Goal: Task Accomplishment & Management: Manage account settings

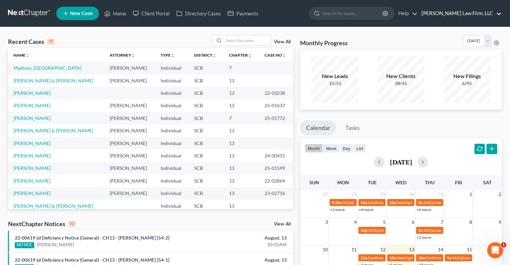
click at [475, 14] on link "[PERSON_NAME] Law Firm, LLC" at bounding box center [459, 13] width 83 height 12
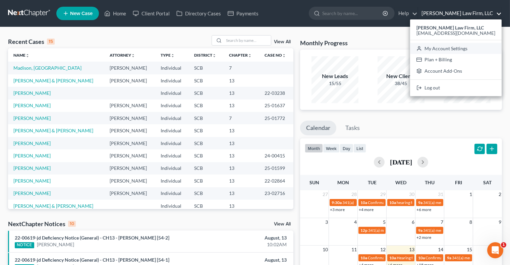
click at [468, 52] on link "My Account Settings" at bounding box center [455, 48] width 91 height 11
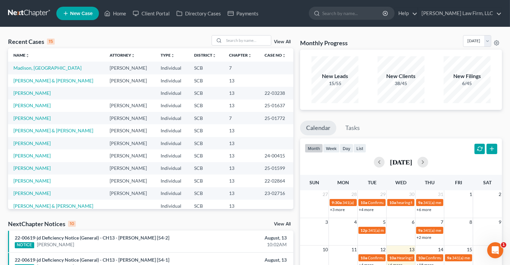
select select "24"
select select "42"
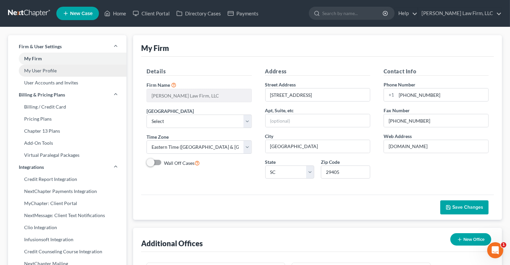
click at [70, 71] on link "My User Profile" at bounding box center [67, 71] width 118 height 12
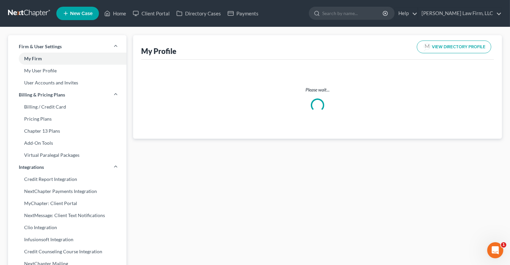
select select "42"
select select "72"
select select "attorney"
select select "1"
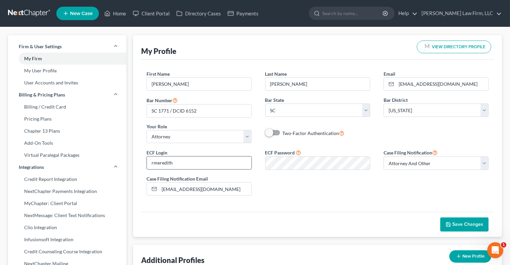
drag, startPoint x: 179, startPoint y: 161, endPoint x: 151, endPoint y: 160, distance: 27.8
click at [151, 160] on input "rmeredith" at bounding box center [199, 162] width 104 height 13
click at [455, 225] on span "Save Changes" at bounding box center [467, 224] width 31 height 6
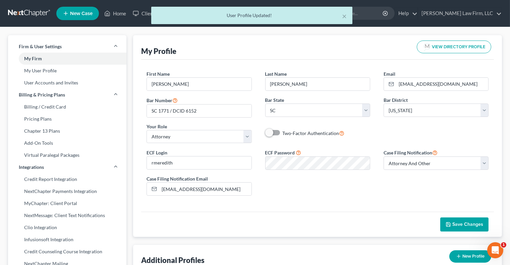
click at [455, 225] on span "Save Changes" at bounding box center [467, 224] width 31 height 6
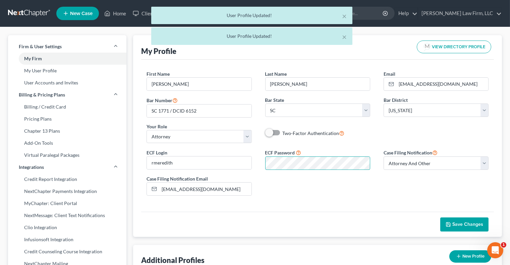
scroll to position [0, 25]
click at [376, 166] on div "ECF Login rmeredith ECF Password Case Filing Notification Select Attorney Only …" at bounding box center [317, 174] width 355 height 53
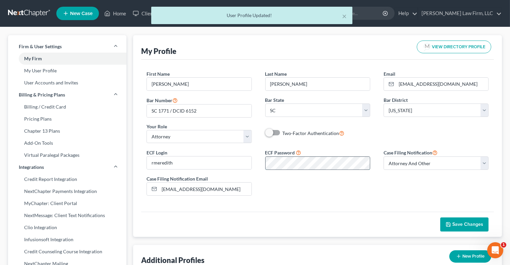
scroll to position [0, 0]
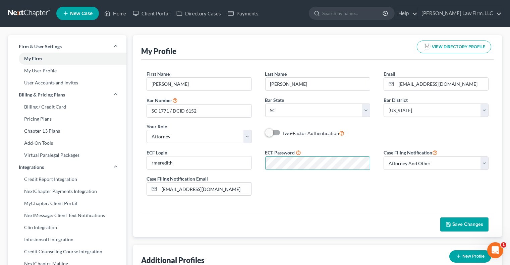
click at [449, 193] on div "ECF Login rmeredith ECF Password Case Filing Notification Select Attorney Only …" at bounding box center [317, 174] width 355 height 53
click at [457, 225] on span "Save Changes" at bounding box center [467, 224] width 31 height 6
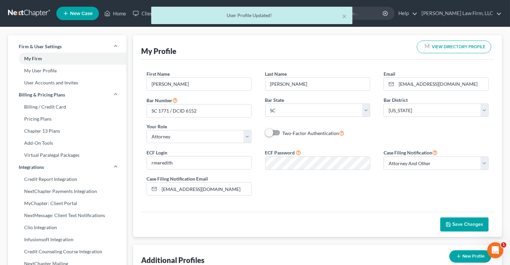
click at [457, 225] on span "Save Changes" at bounding box center [467, 224] width 31 height 6
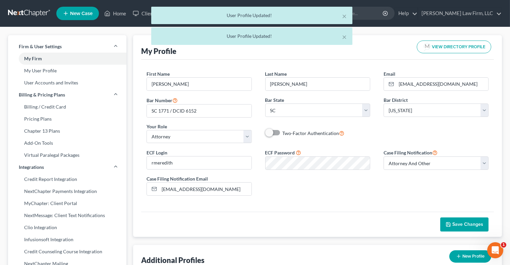
click at [457, 225] on span "Save Changes" at bounding box center [467, 224] width 31 height 6
